Goal: Transaction & Acquisition: Purchase product/service

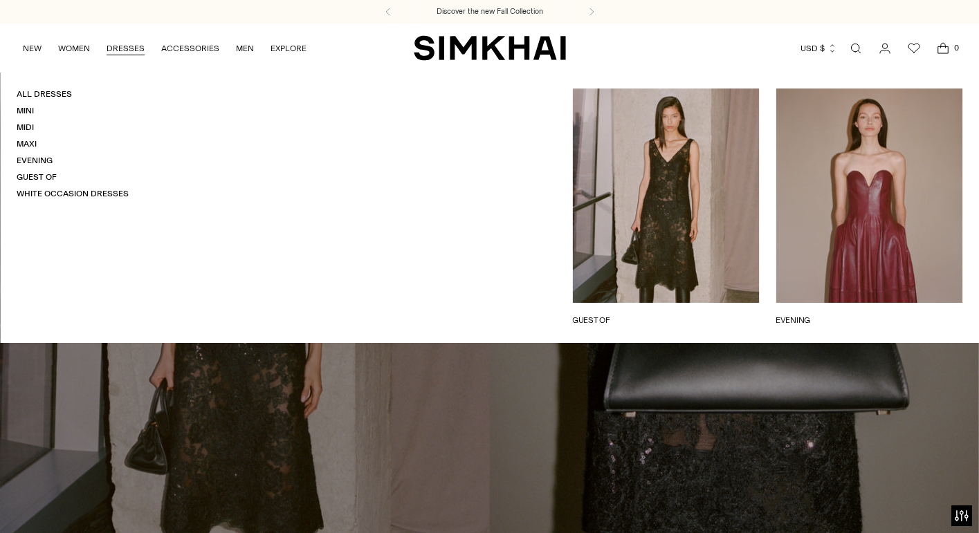
click at [118, 48] on link "DRESSES" at bounding box center [126, 48] width 38 height 30
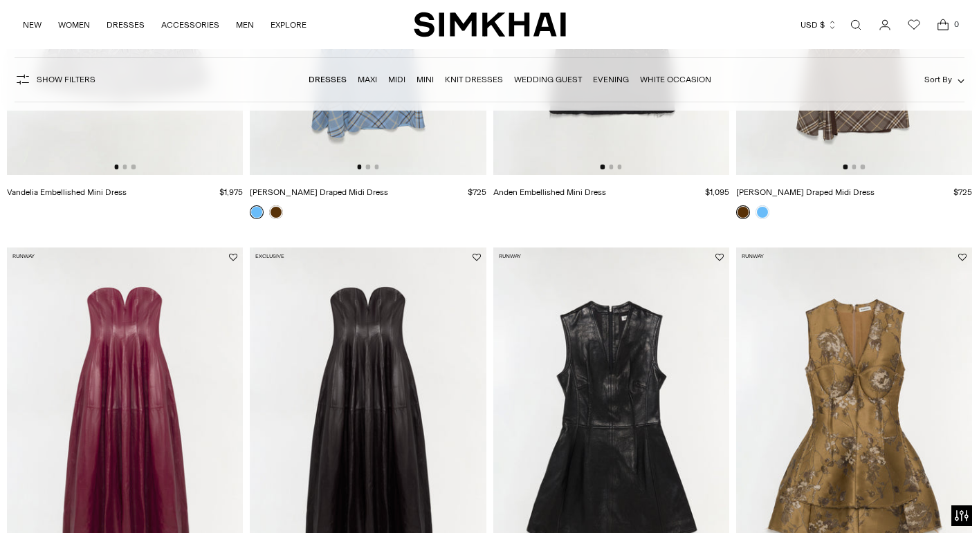
scroll to position [1331, 0]
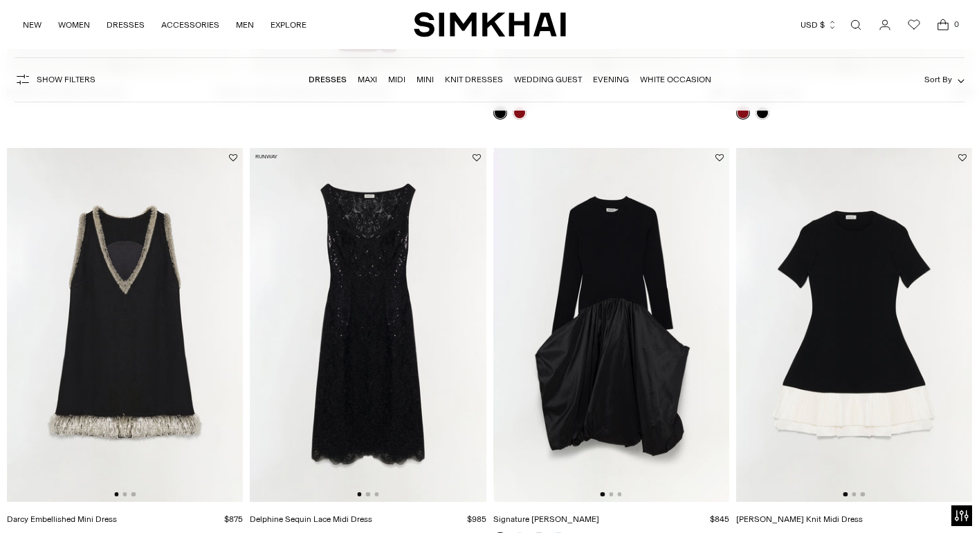
click at [548, 79] on link "Wedding Guest" at bounding box center [548, 80] width 68 height 10
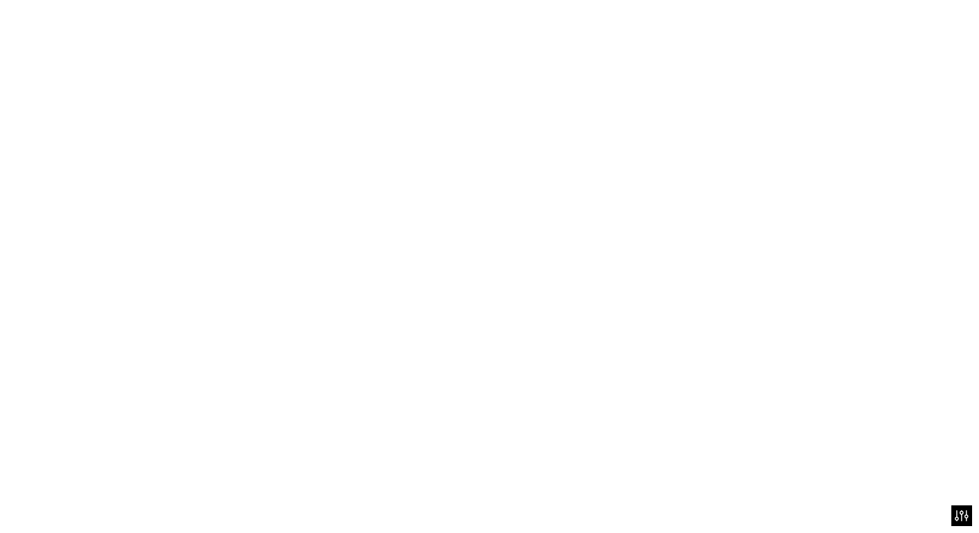
scroll to position [1830, 0]
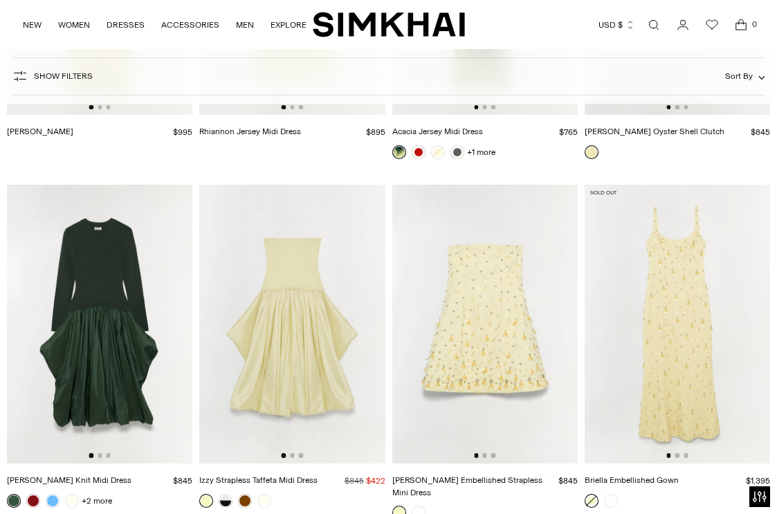
scroll to position [5274, 0]
